Goal: Task Accomplishment & Management: Use online tool/utility

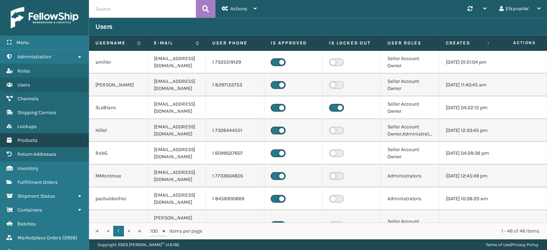
click at [25, 140] on span "Products" at bounding box center [27, 140] width 20 height 6
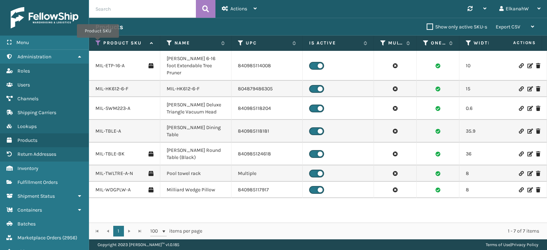
click at [98, 42] on icon at bounding box center [98, 43] width 6 height 6
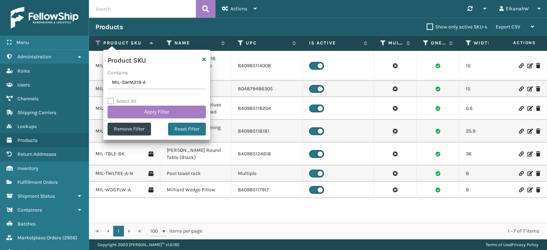
type input "MIL-SWM219-A"
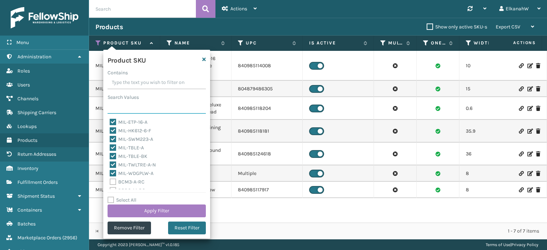
click at [115, 105] on input "Search Values" at bounding box center [157, 107] width 98 height 13
paste input "MIL-SWM219-A"
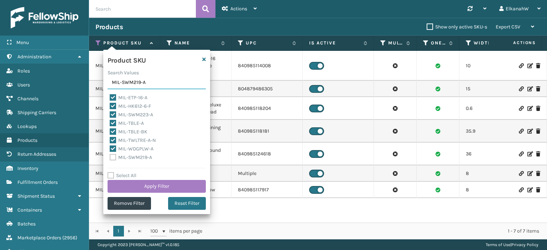
type input "MIL-SWM219-A"
click at [113, 159] on label "MIL-SWM219-A" at bounding box center [131, 158] width 42 height 6
click at [110, 158] on input "MIL-SWM219-A" at bounding box center [110, 155] width 0 height 5
checkbox input "true"
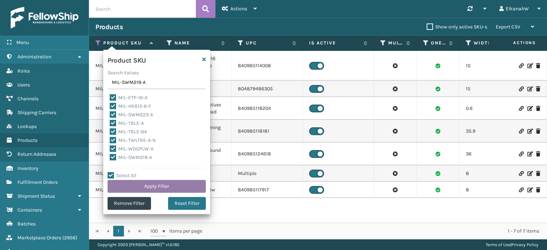
click at [146, 185] on button "Apply Filter" at bounding box center [157, 186] width 98 height 13
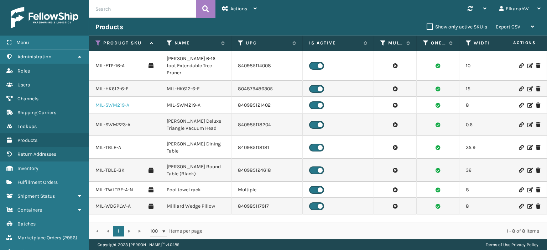
click at [110, 102] on link "MIL-SWM219-A" at bounding box center [112, 105] width 34 height 7
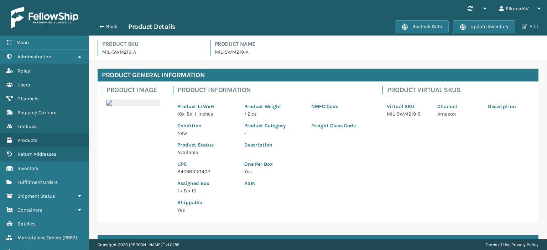
click at [524, 27] on span "button" at bounding box center [525, 26] width 6 height 5
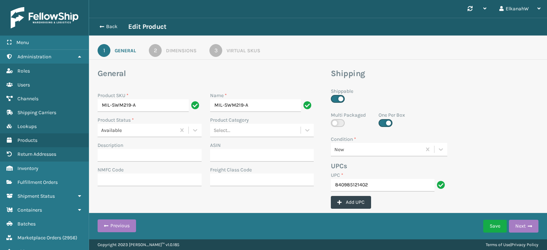
click at [213, 50] on div "3" at bounding box center [215, 50] width 13 height 13
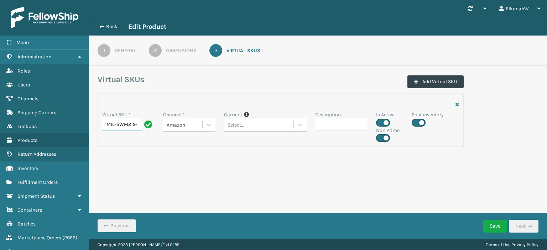
click at [131, 123] on input "MIL-SWM219-S" at bounding box center [122, 125] width 40 height 13
click at [104, 48] on div "1" at bounding box center [104, 50] width 13 height 13
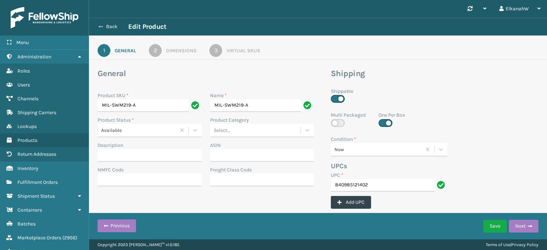
click at [105, 25] on button "Back" at bounding box center [111, 26] width 33 height 6
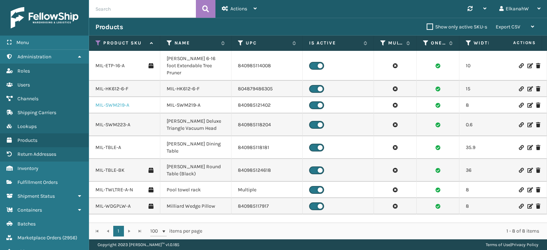
click at [115, 102] on link "MIL-SWM219-A" at bounding box center [112, 105] width 34 height 7
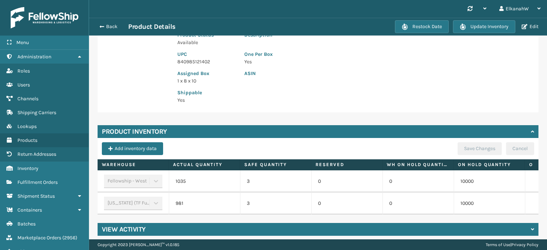
scroll to position [120, 0]
